Goal: Task Accomplishment & Management: Complete application form

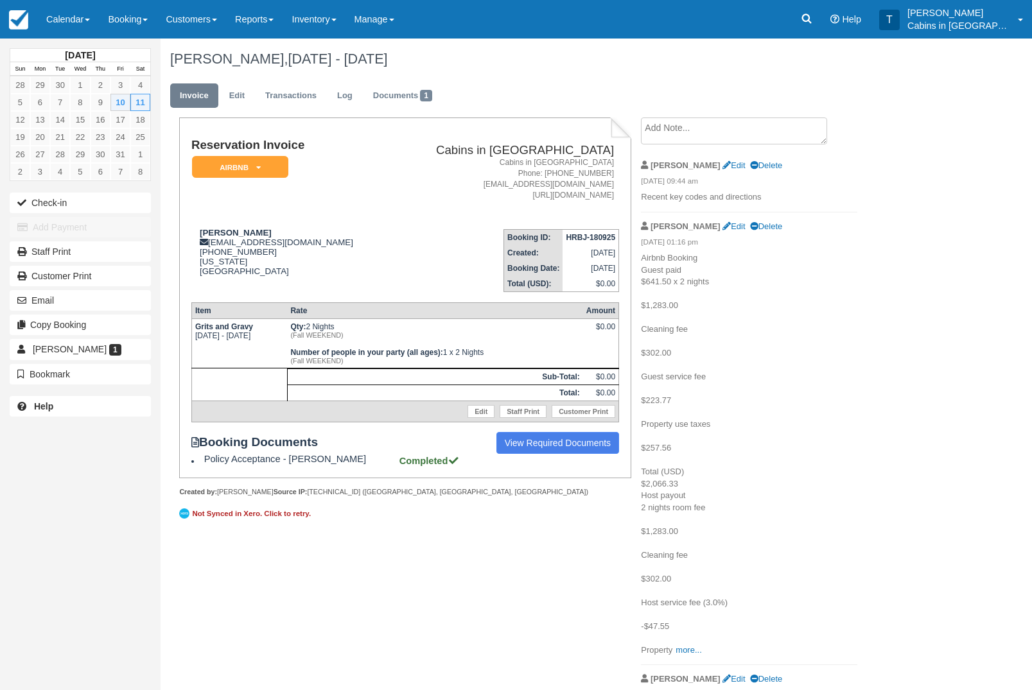
click at [142, 22] on link "Booking" at bounding box center [128, 19] width 58 height 39
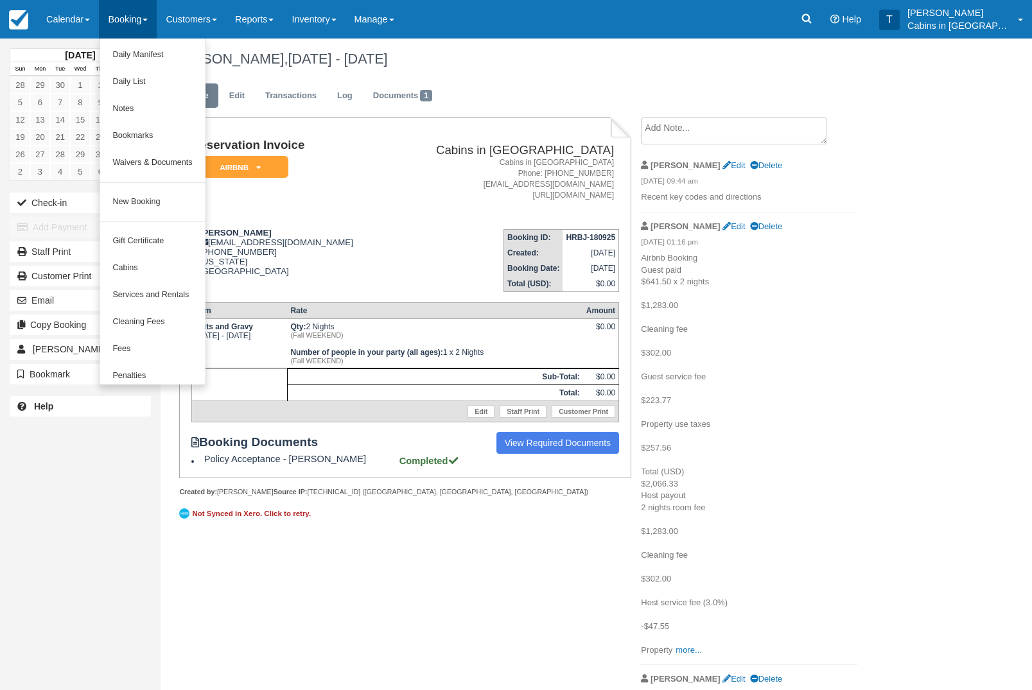
click at [170, 212] on link "New Booking" at bounding box center [151, 202] width 105 height 27
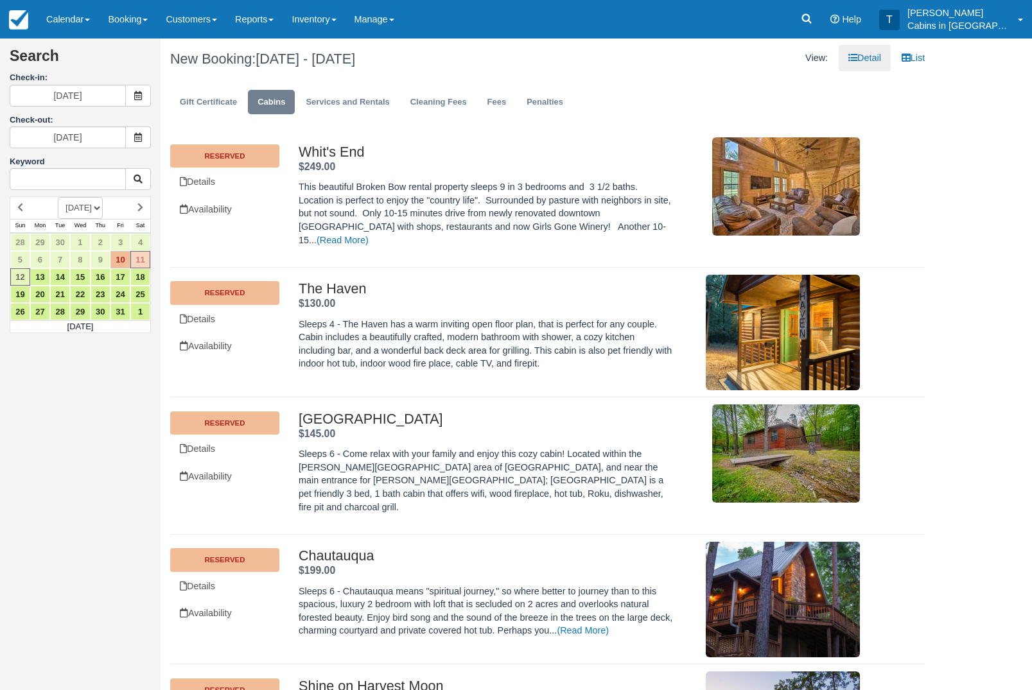
click at [142, 97] on span at bounding box center [138, 96] width 26 height 22
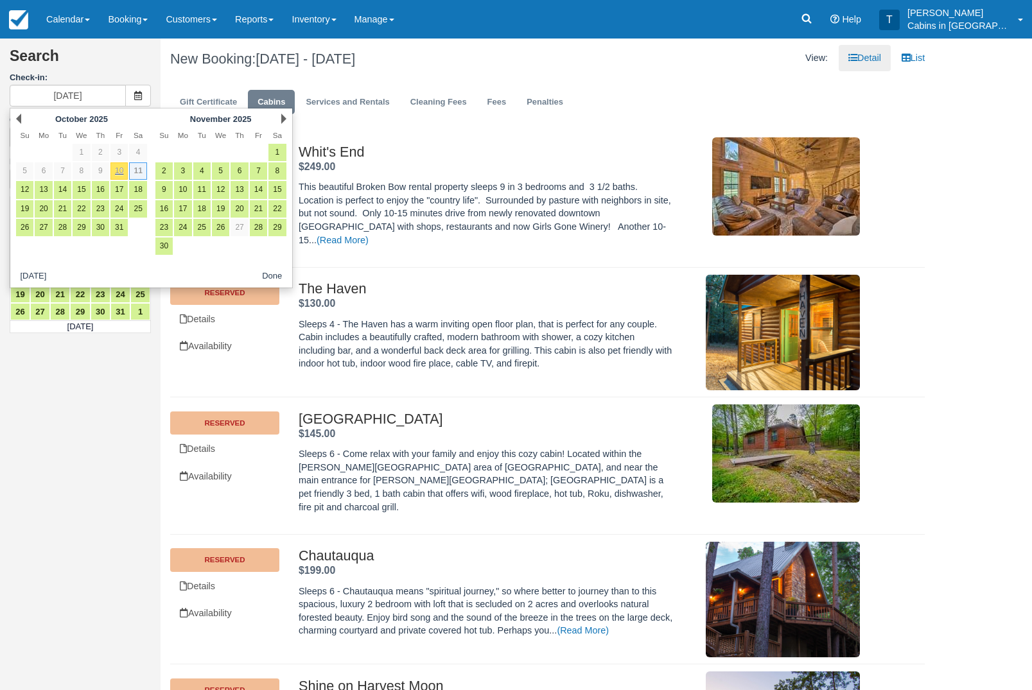
click at [67, 187] on link "14" at bounding box center [62, 189] width 17 height 17
type input "[DATE]"
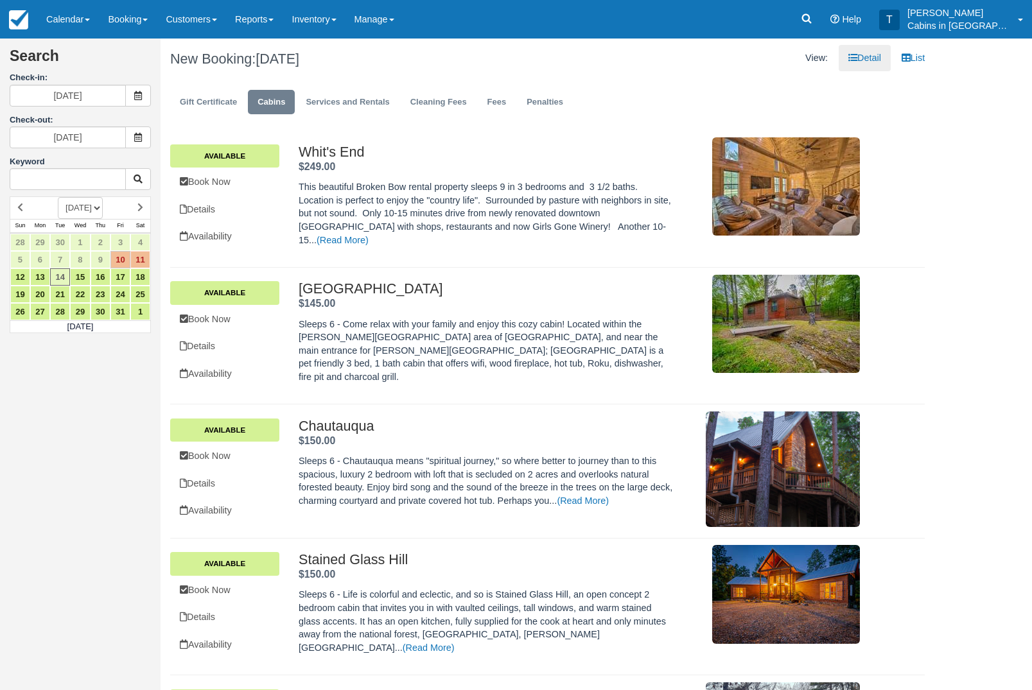
click at [142, 137] on icon at bounding box center [138, 137] width 9 height 9
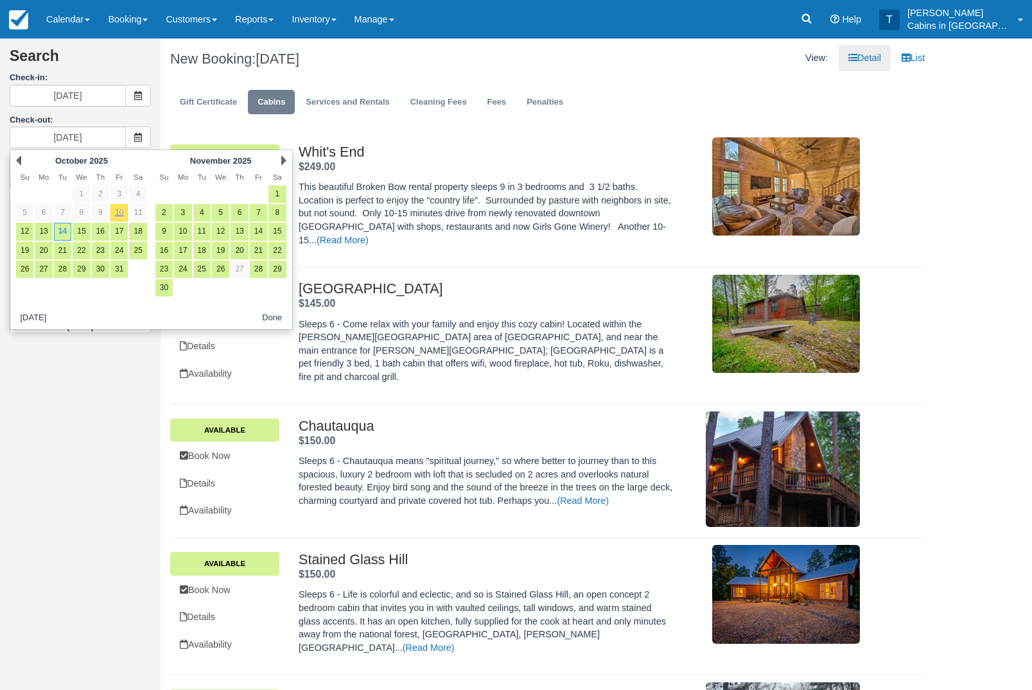
click at [102, 237] on link "16" at bounding box center [100, 231] width 17 height 17
type input "[DATE]"
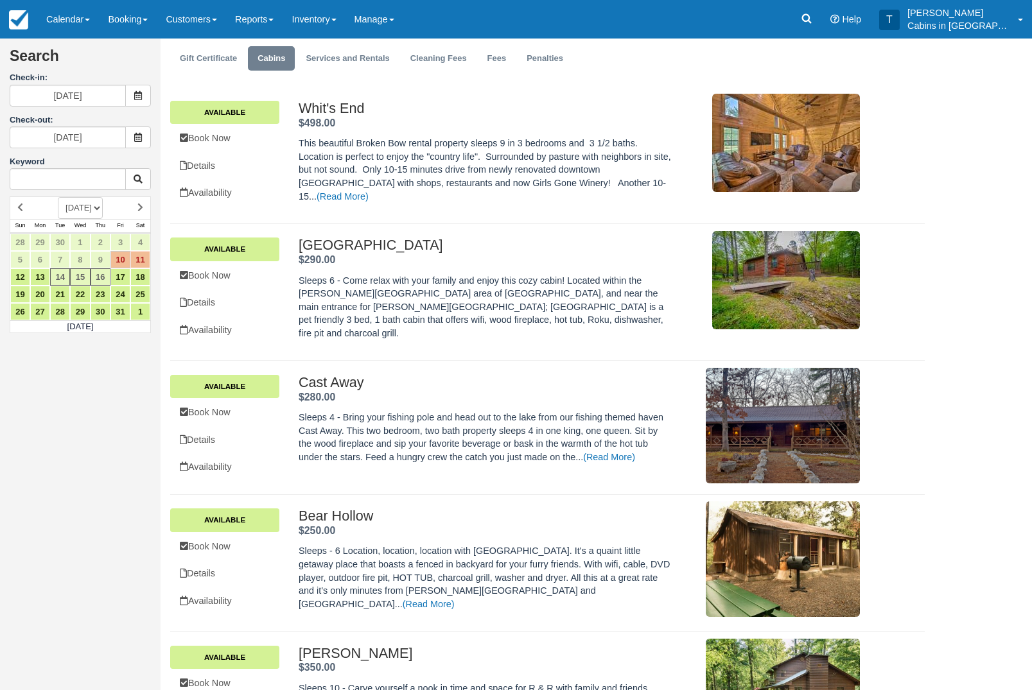
scroll to position [44, 0]
click at [246, 277] on link "Book Now" at bounding box center [224, 275] width 109 height 26
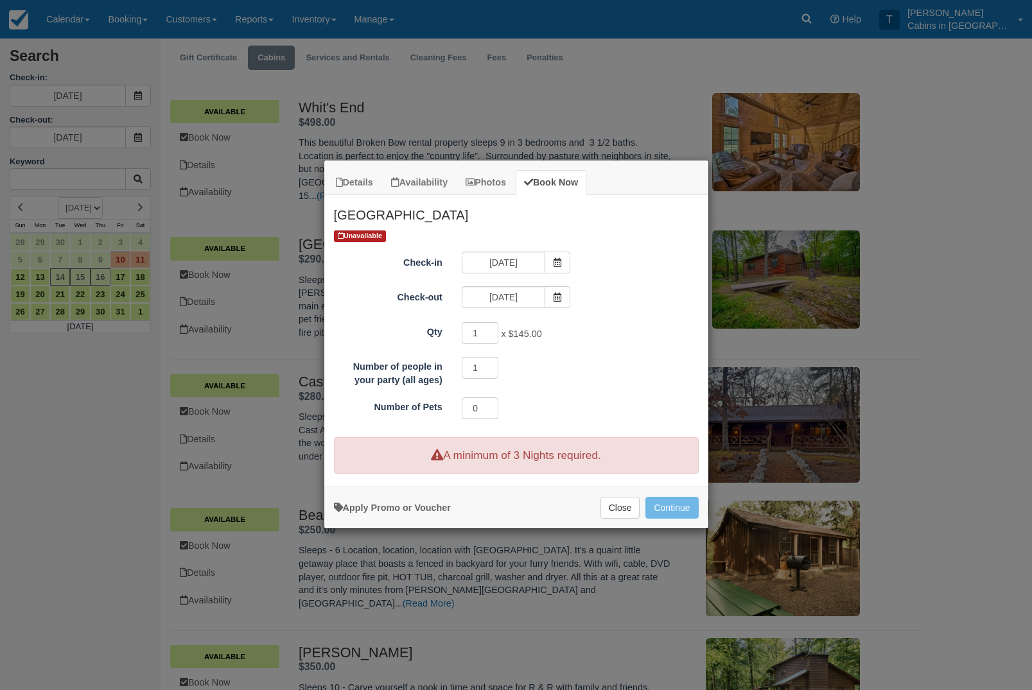
click at [621, 505] on button "Close" at bounding box center [620, 508] width 40 height 22
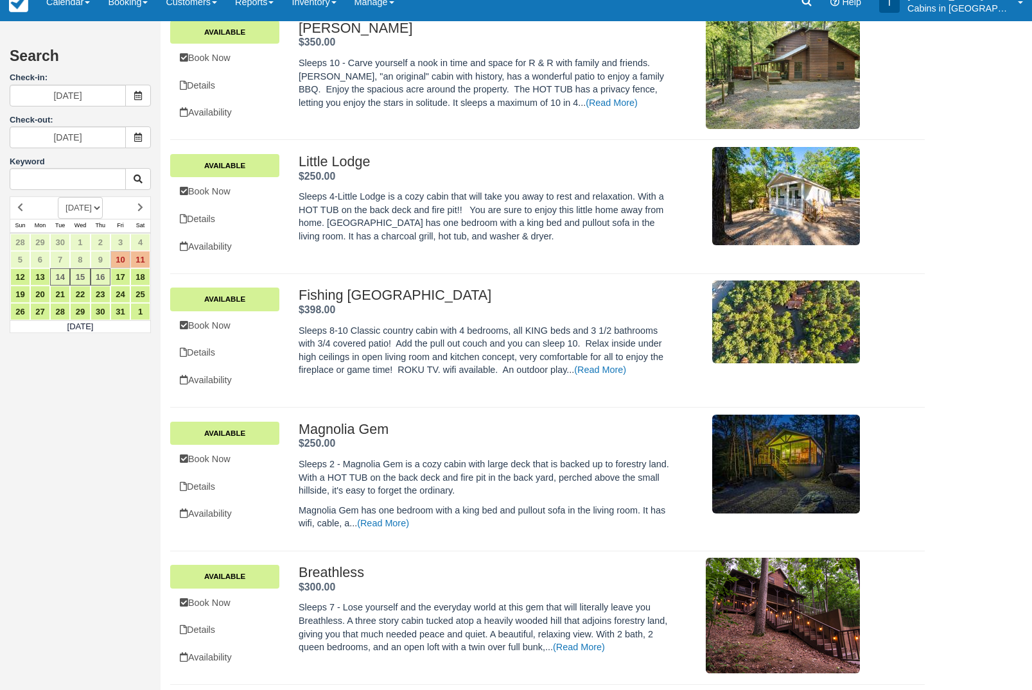
scroll to position [686, 0]
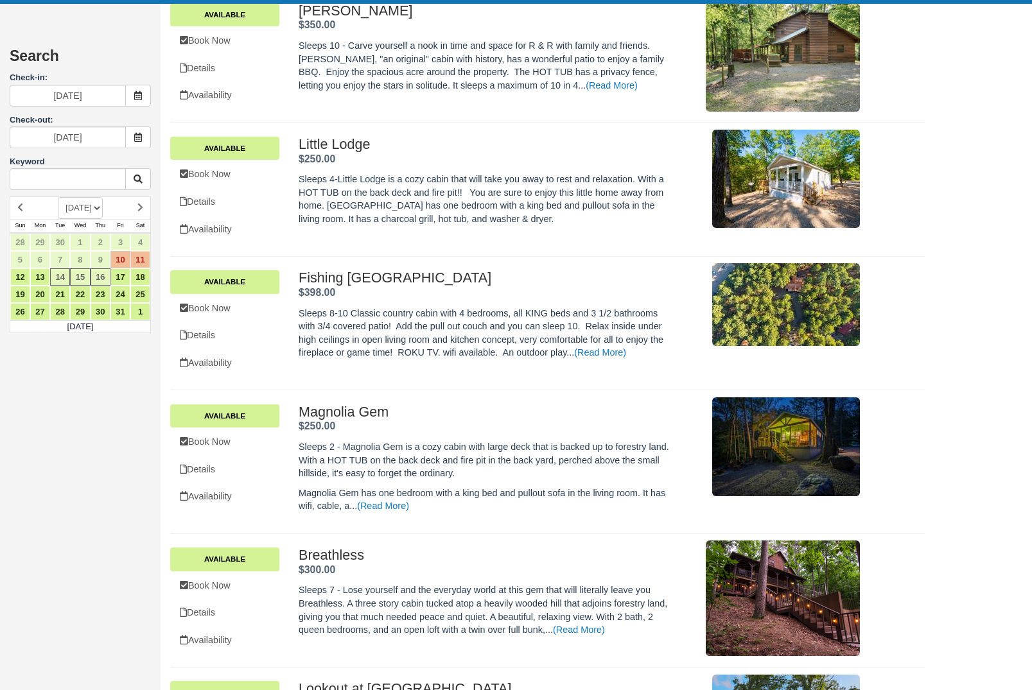
click at [249, 599] on link "Book Now" at bounding box center [224, 586] width 109 height 26
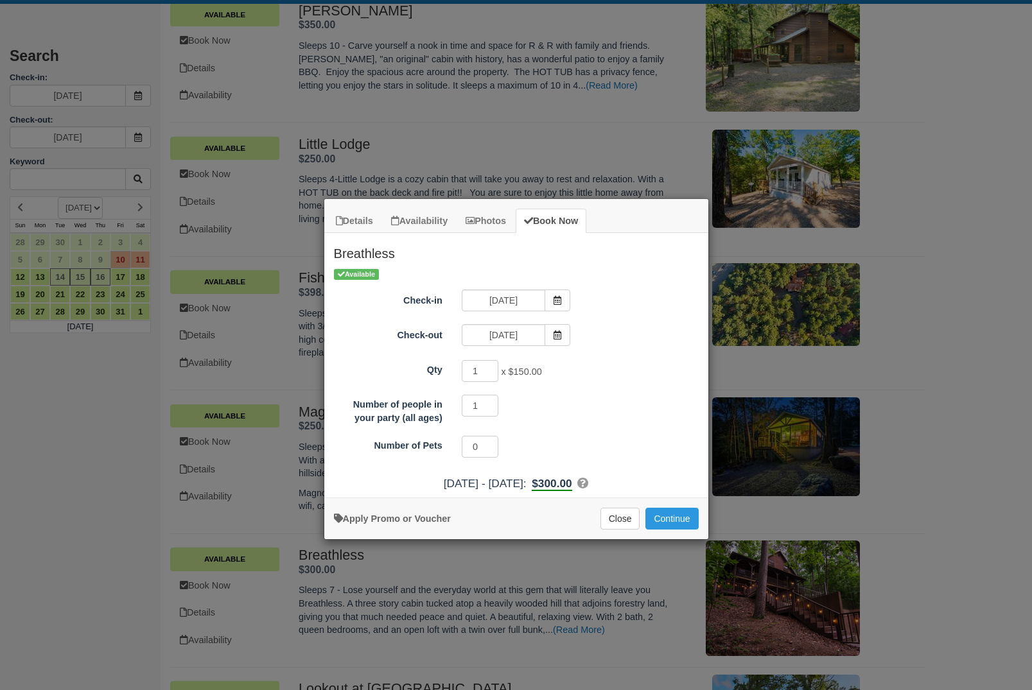
click at [621, 517] on button "Close" at bounding box center [620, 519] width 40 height 22
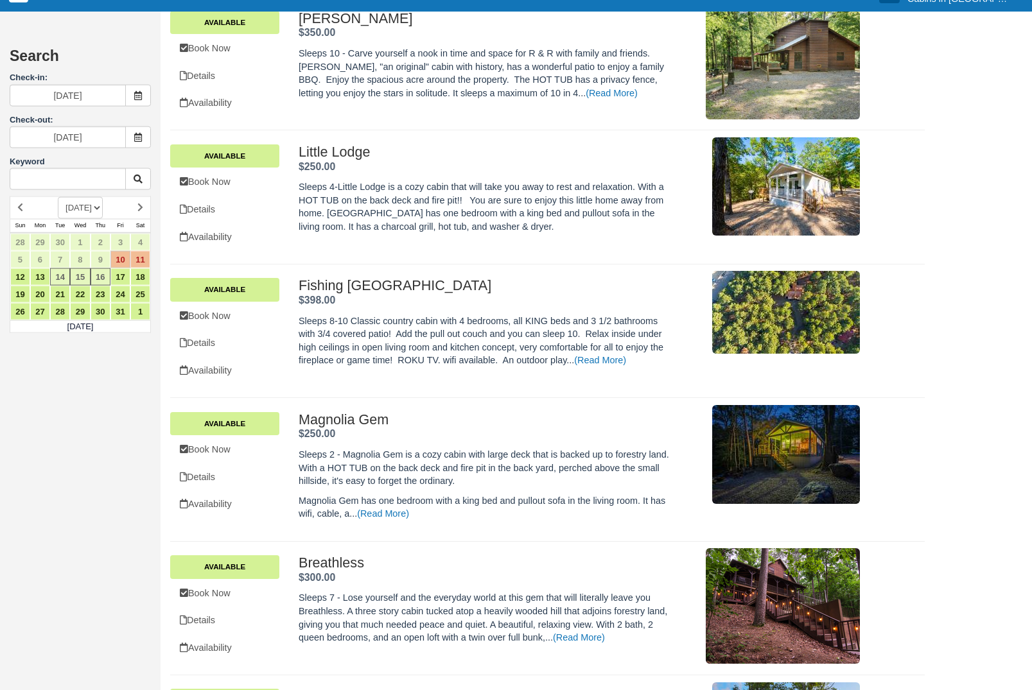
click at [253, 329] on link "Book Now" at bounding box center [224, 316] width 109 height 26
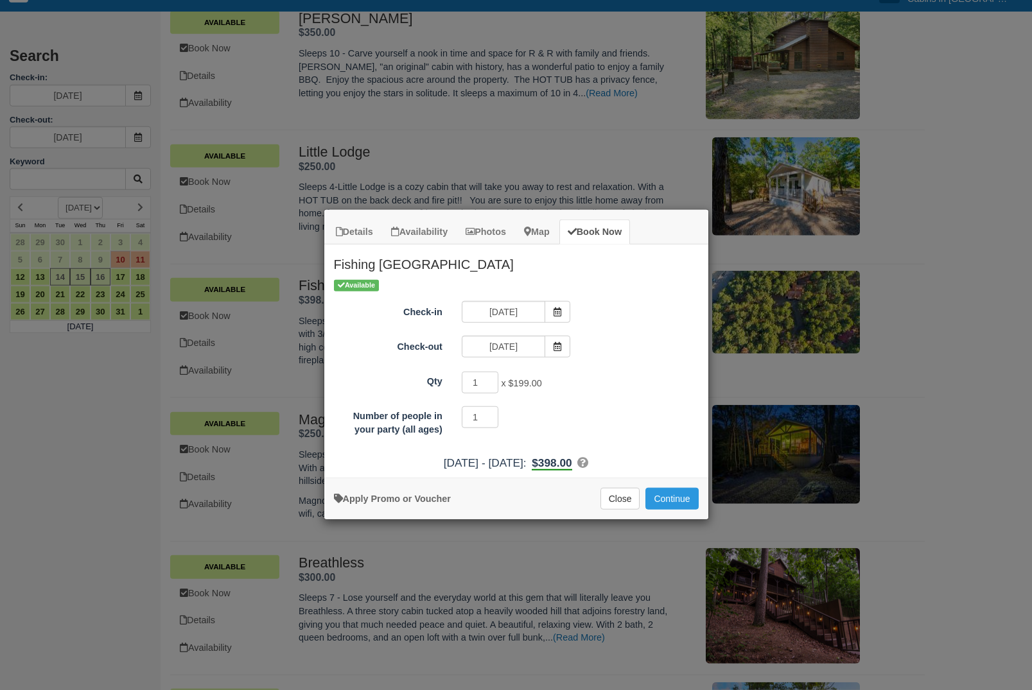
click at [614, 510] on button "Close" at bounding box center [620, 499] width 40 height 22
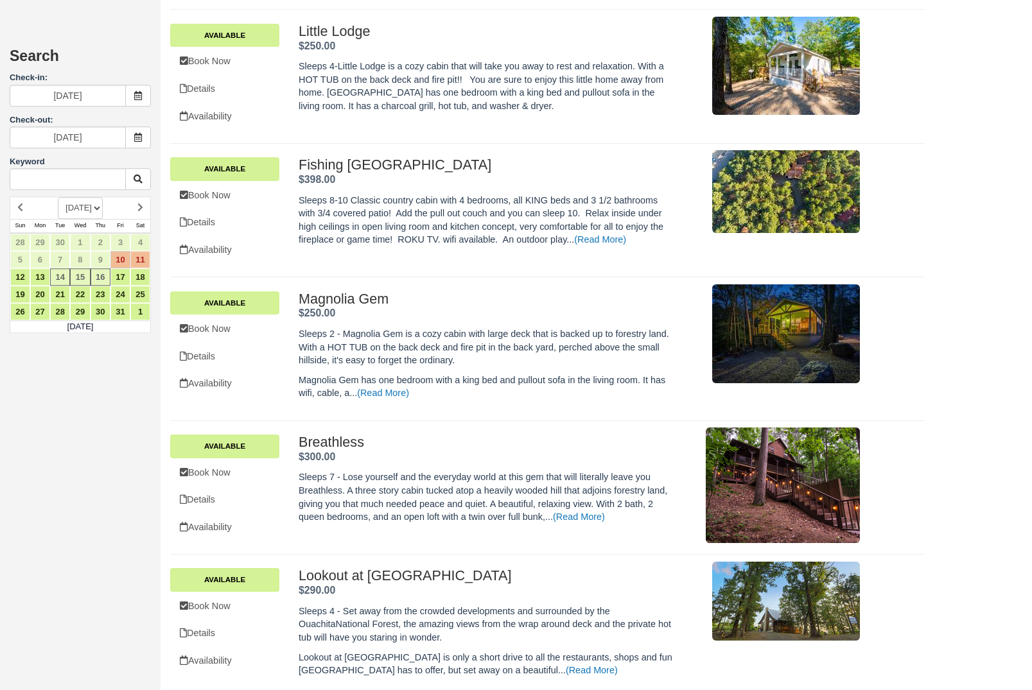
scroll to position [800, 0]
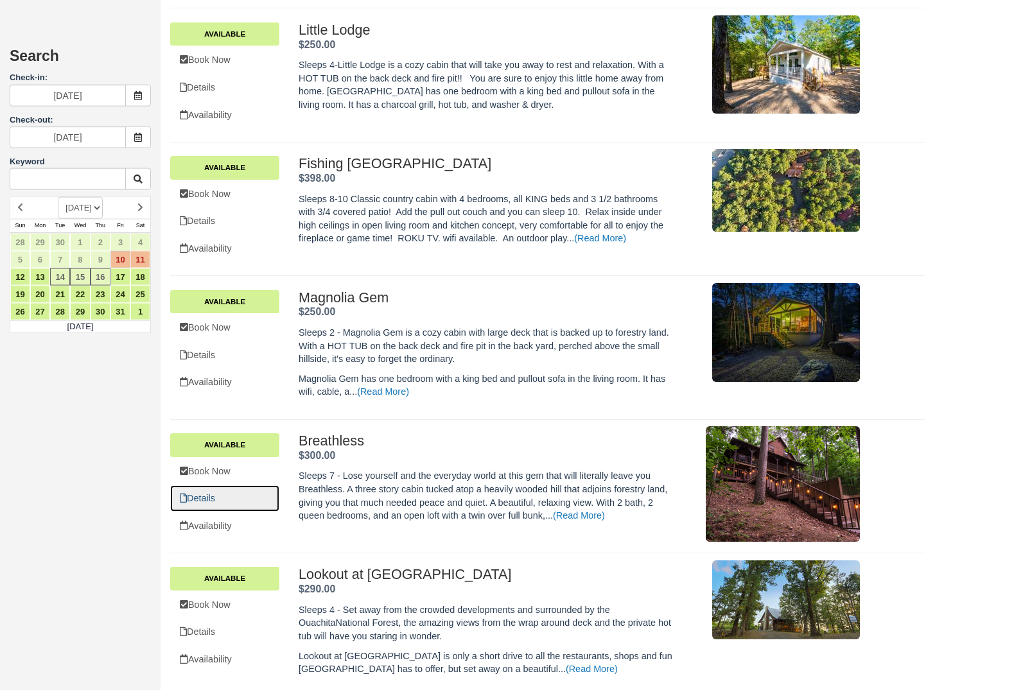
click at [239, 512] on link "Details" at bounding box center [224, 498] width 109 height 26
